Goal: Task Accomplishment & Management: Manage account settings

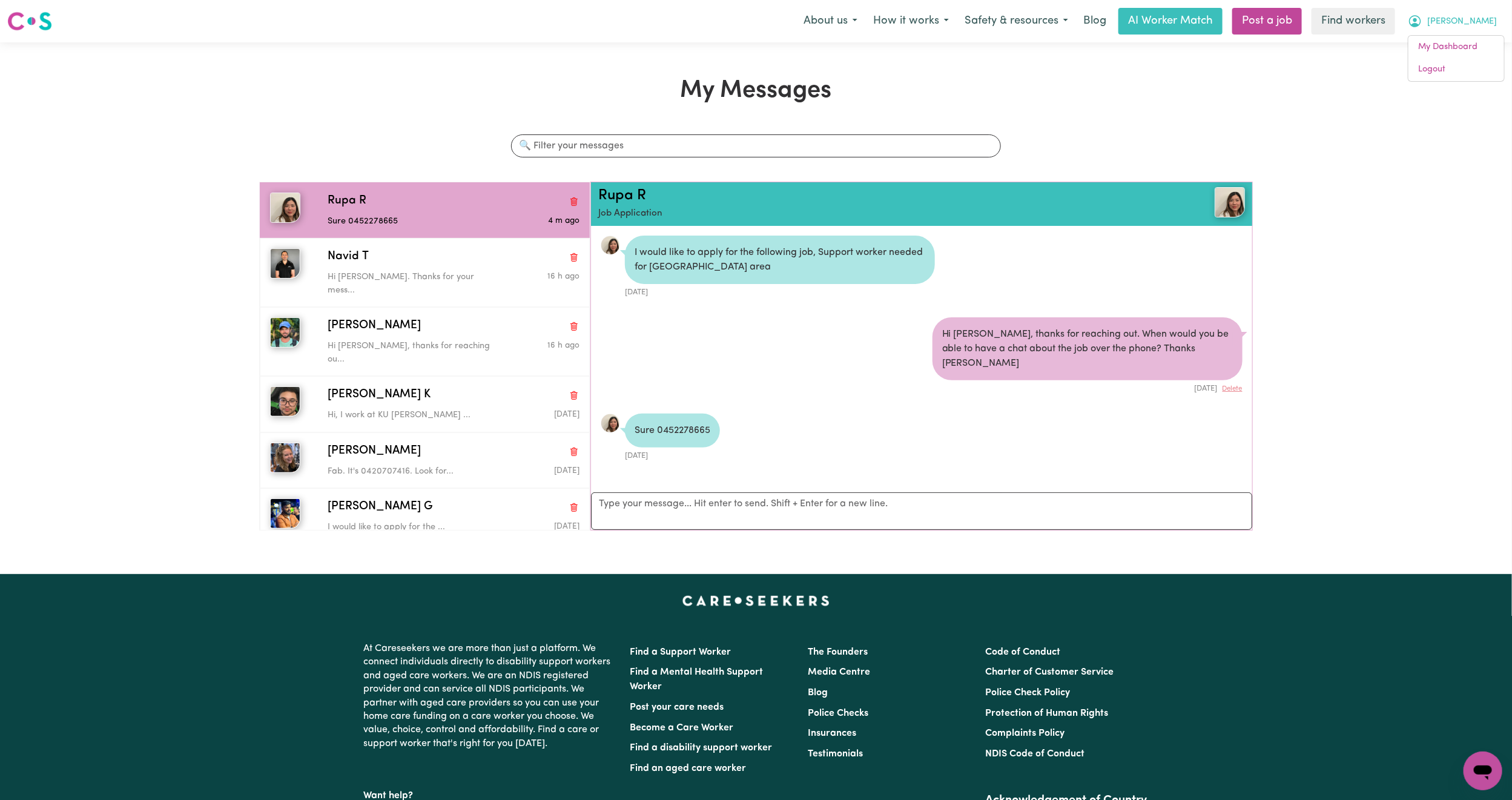
scroll to position [7, 0]
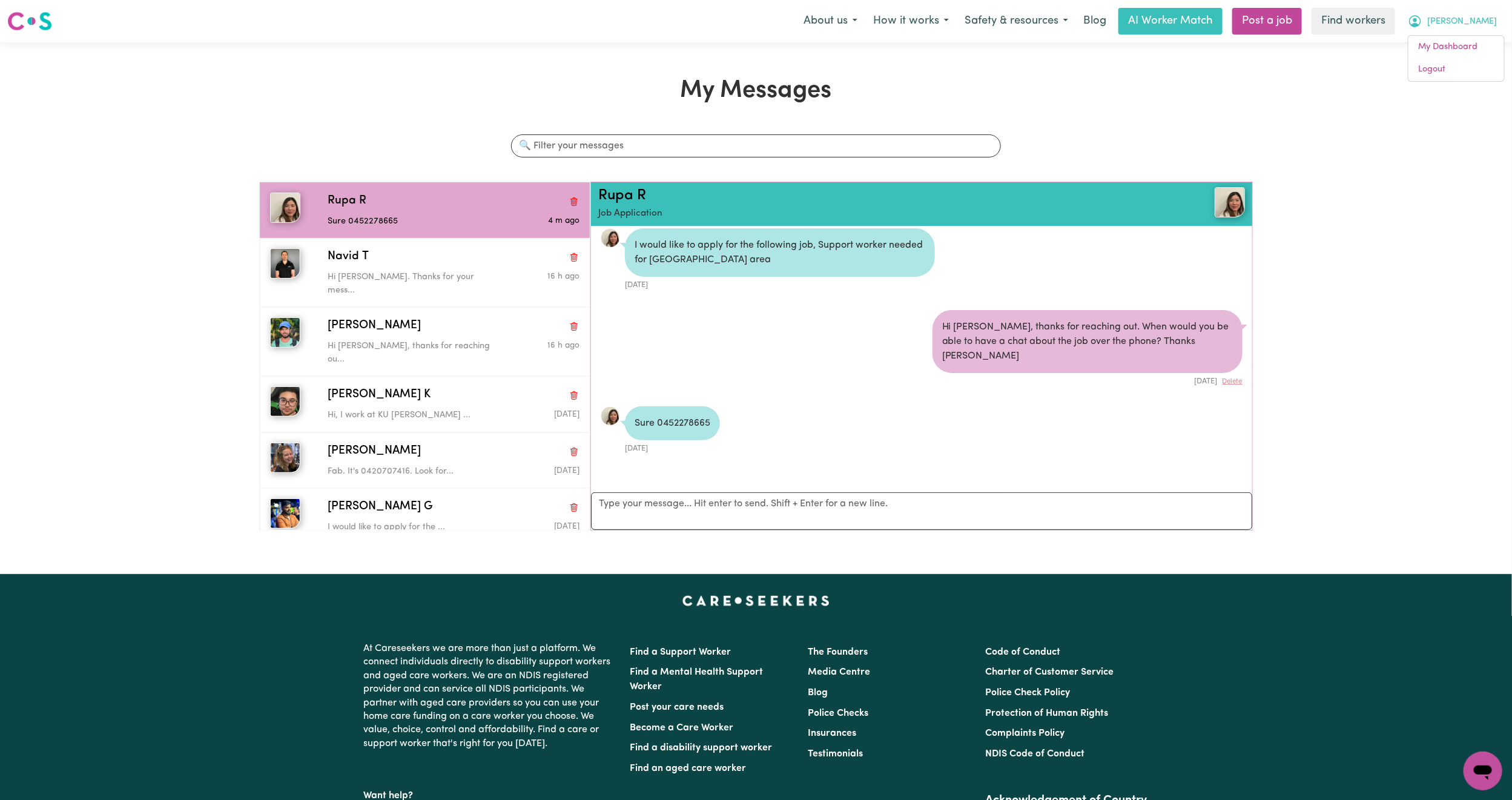
click at [1445, 83] on div "My Messages Search conversations Rupa R Sure 0452278665 4 m ago Navid T Hi [PER…" at bounding box center [756, 308] width 1512 height 464
click at [1488, 18] on span "[PERSON_NAME]" at bounding box center [1462, 22] width 70 height 13
click at [1434, 67] on link "Logout" at bounding box center [1455, 70] width 96 height 23
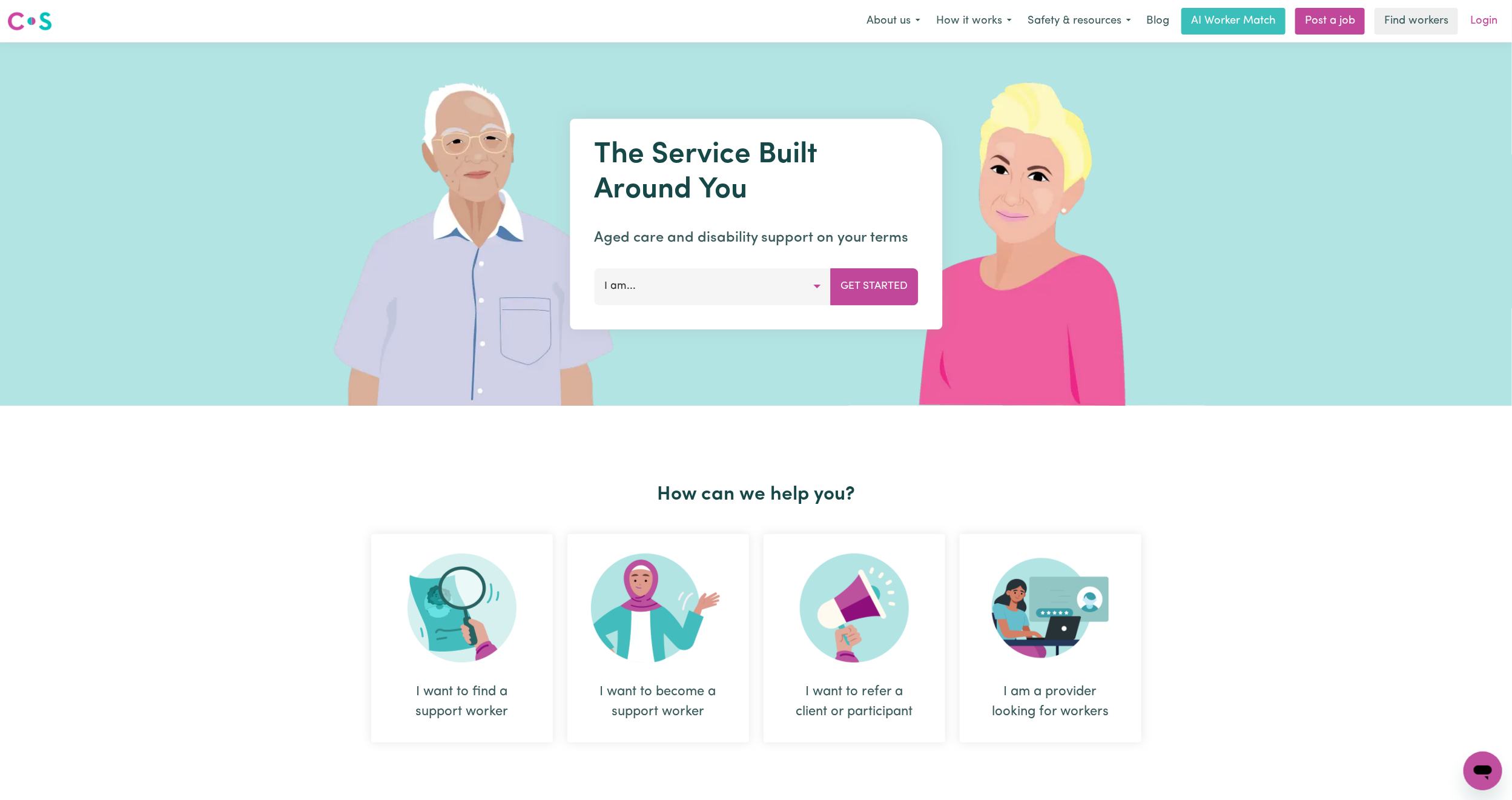
click at [1492, 18] on link "Login" at bounding box center [1484, 21] width 42 height 27
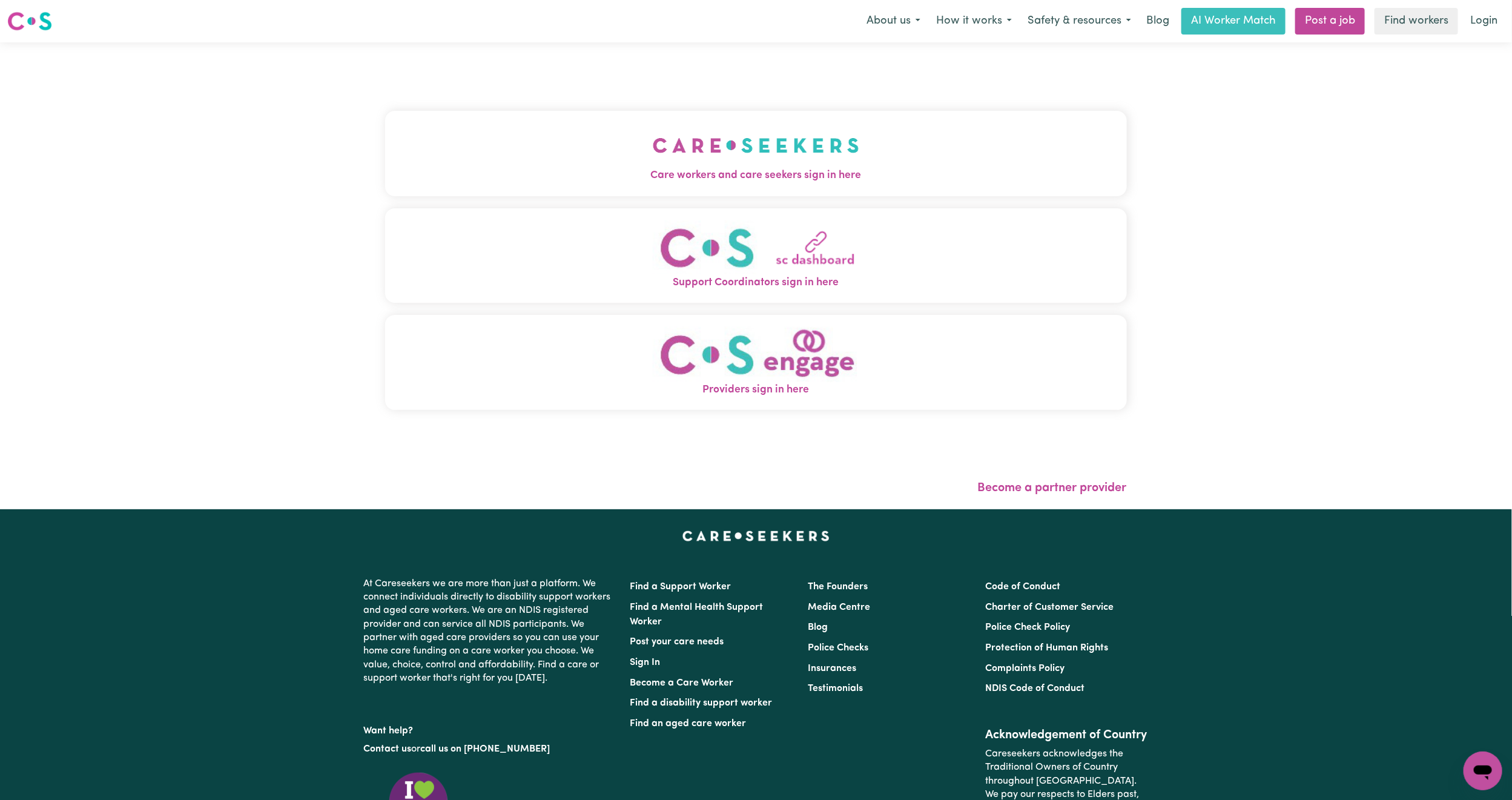
click at [589, 132] on button "Care workers and care seekers sign in here" at bounding box center [755, 153] width 742 height 85
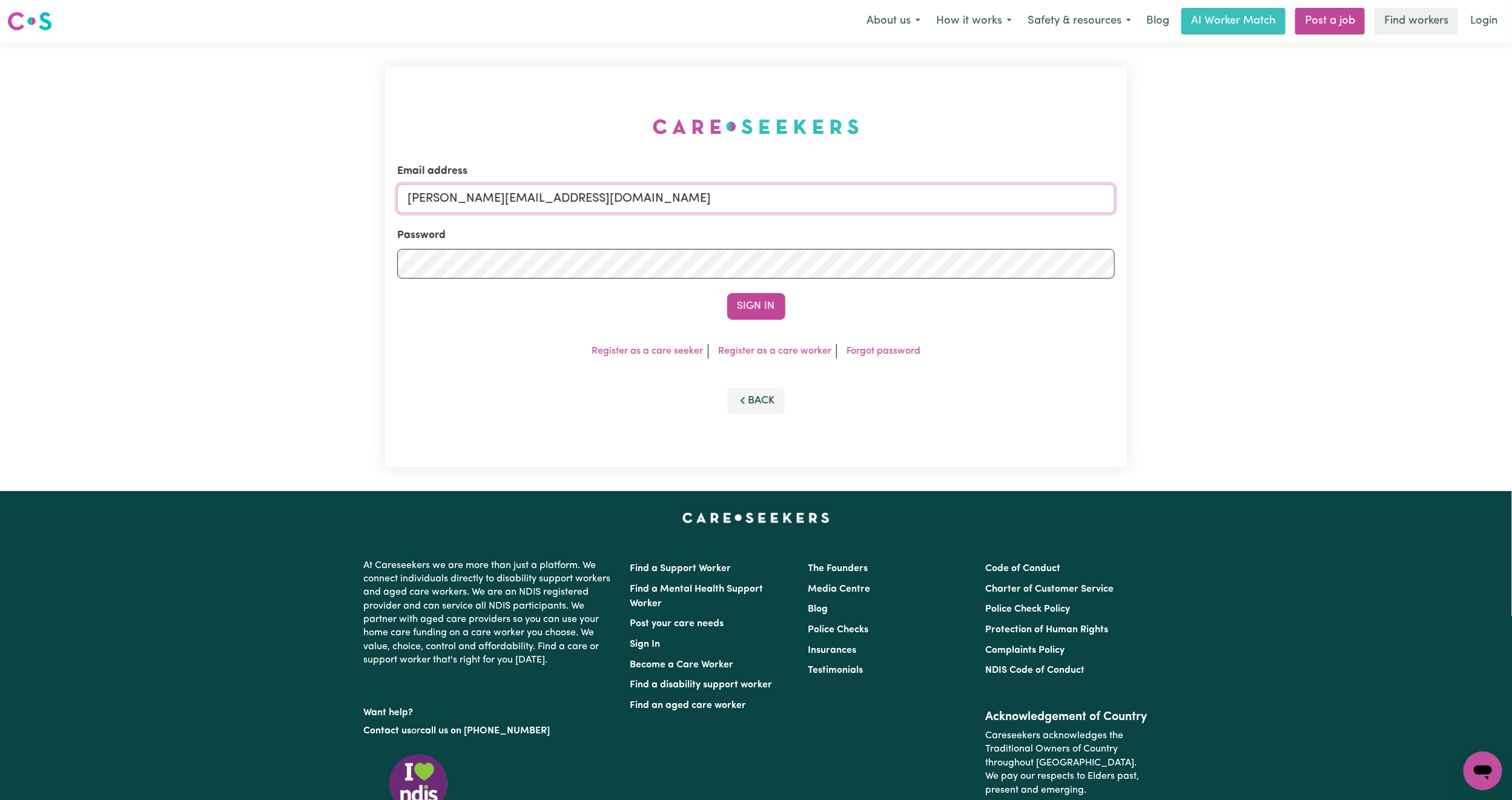
click at [567, 189] on input "[PERSON_NAME][EMAIL_ADDRESS][DOMAIN_NAME]" at bounding box center [756, 198] width 718 height 29
drag, startPoint x: 474, startPoint y: 196, endPoint x: 722, endPoint y: 221, distance: 249.3
click at [722, 221] on form "Email address [EMAIL_ADDRESS][PERSON_NAME][DOMAIN_NAME] Password Sign In" at bounding box center [756, 241] width 718 height 157
type input "[EMAIL_ADDRESS][DOMAIN_NAME]"
click at [754, 296] on button "Sign In" at bounding box center [756, 306] width 58 height 27
